Goal: Information Seeking & Learning: Compare options

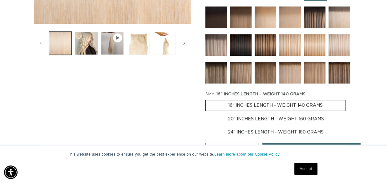
scroll to position [0, 343]
click at [293, 50] on img at bounding box center [290, 45] width 22 height 22
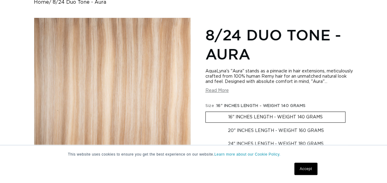
scroll to position [123, 0]
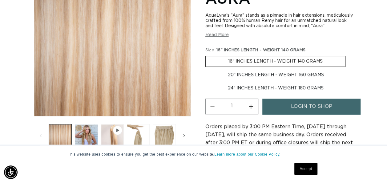
click at [251, 93] on label "24" INCHES LENGTH - WEIGHT 180 GRAMS Variant sold out or unavailable" at bounding box center [275, 88] width 141 height 10
click at [349, 69] on input "24" INCHES LENGTH - WEIGHT 180 GRAMS Variant sold out or unavailable" at bounding box center [349, 68] width 0 height 0
radio input "true"
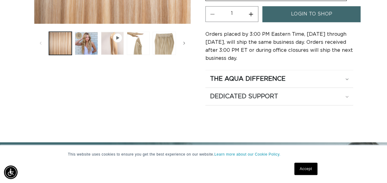
scroll to position [0, 686]
click at [90, 40] on button "Load image 2 in gallery view" at bounding box center [86, 43] width 23 height 23
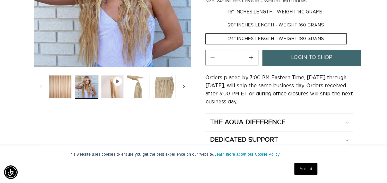
scroll to position [185, 0]
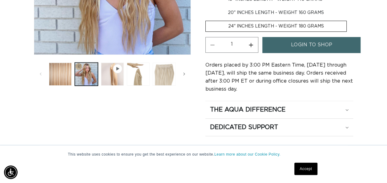
click at [169, 66] on button "Load image 4 in gallery view" at bounding box center [164, 73] width 23 height 23
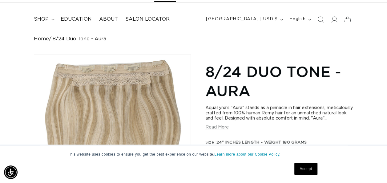
scroll to position [0, 343]
click at [46, 19] on span "shop" at bounding box center [41, 19] width 15 height 6
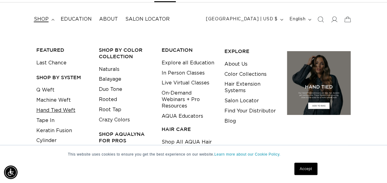
scroll to position [0, 0]
click at [56, 110] on link "Hand Tied Weft" at bounding box center [55, 110] width 39 height 10
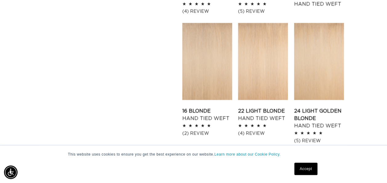
scroll to position [585, 0]
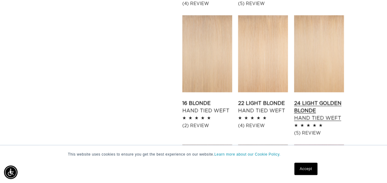
click at [312, 115] on link "24 Light Golden Blonde Hand Tied Weft" at bounding box center [319, 111] width 50 height 22
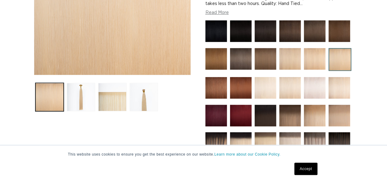
scroll to position [215, 0]
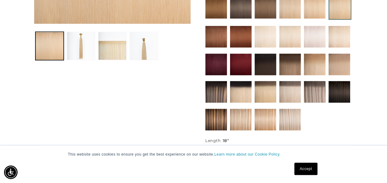
click at [288, 116] on img at bounding box center [290, 120] width 22 height 22
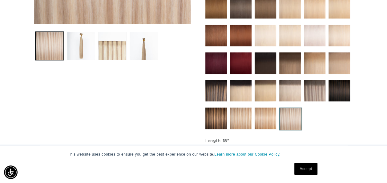
scroll to position [339, 0]
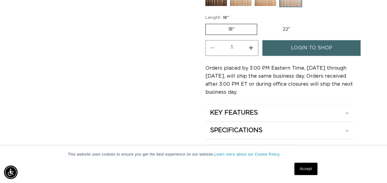
click at [291, 28] on label "22" Variant sold out or unavailable" at bounding box center [286, 29] width 52 height 10
click at [260, 23] on input "22" Variant sold out or unavailable" at bounding box center [260, 22] width 0 height 0
radio input "true"
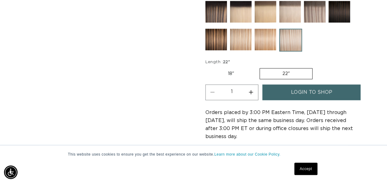
scroll to position [215, 0]
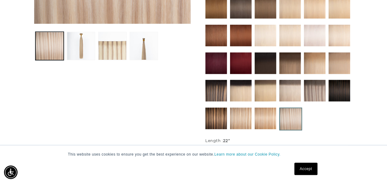
click at [309, 90] on img at bounding box center [315, 91] width 22 height 22
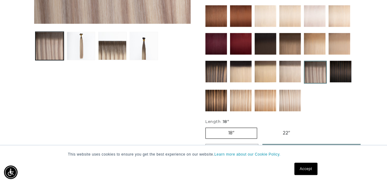
scroll to position [0, 343]
click at [287, 101] on img at bounding box center [290, 101] width 22 height 22
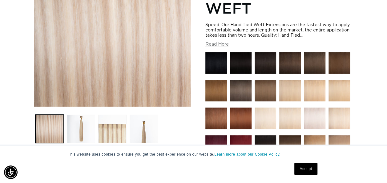
scroll to position [123, 0]
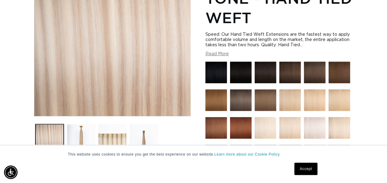
click at [226, 54] on button "Read More" at bounding box center [216, 53] width 23 height 5
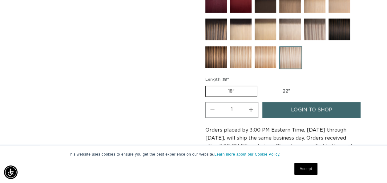
scroll to position [0, 0]
click at [263, 61] on img at bounding box center [266, 57] width 22 height 22
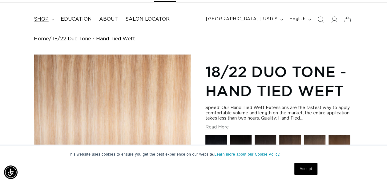
click at [44, 19] on span "shop" at bounding box center [41, 19] width 15 height 6
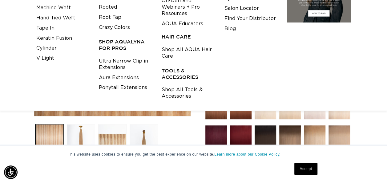
scroll to position [0, 343]
click at [61, 19] on link "Hand Tied Weft" at bounding box center [55, 18] width 39 height 10
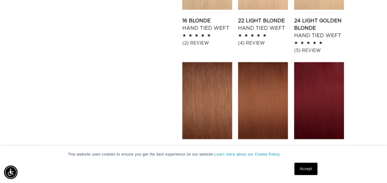
scroll to position [677, 0]
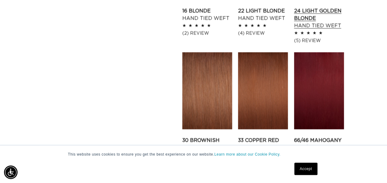
click at [325, 26] on link "24 Light Golden Blonde Hand Tied Weft" at bounding box center [319, 18] width 50 height 22
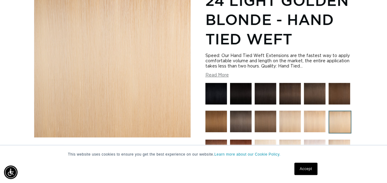
scroll to position [92, 0]
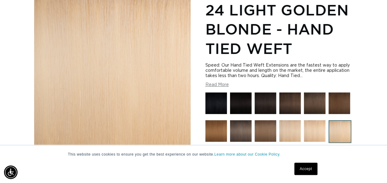
click at [219, 84] on button "Read More" at bounding box center [216, 84] width 23 height 5
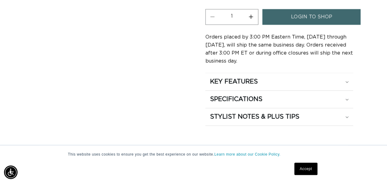
scroll to position [523, 0]
click at [252, 83] on summary "KEY FEATURES" at bounding box center [279, 81] width 148 height 17
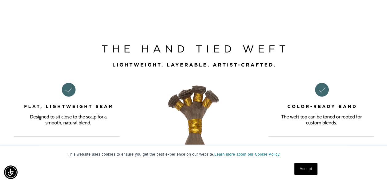
scroll to position [0, 343]
